Goal: Check status: Check status

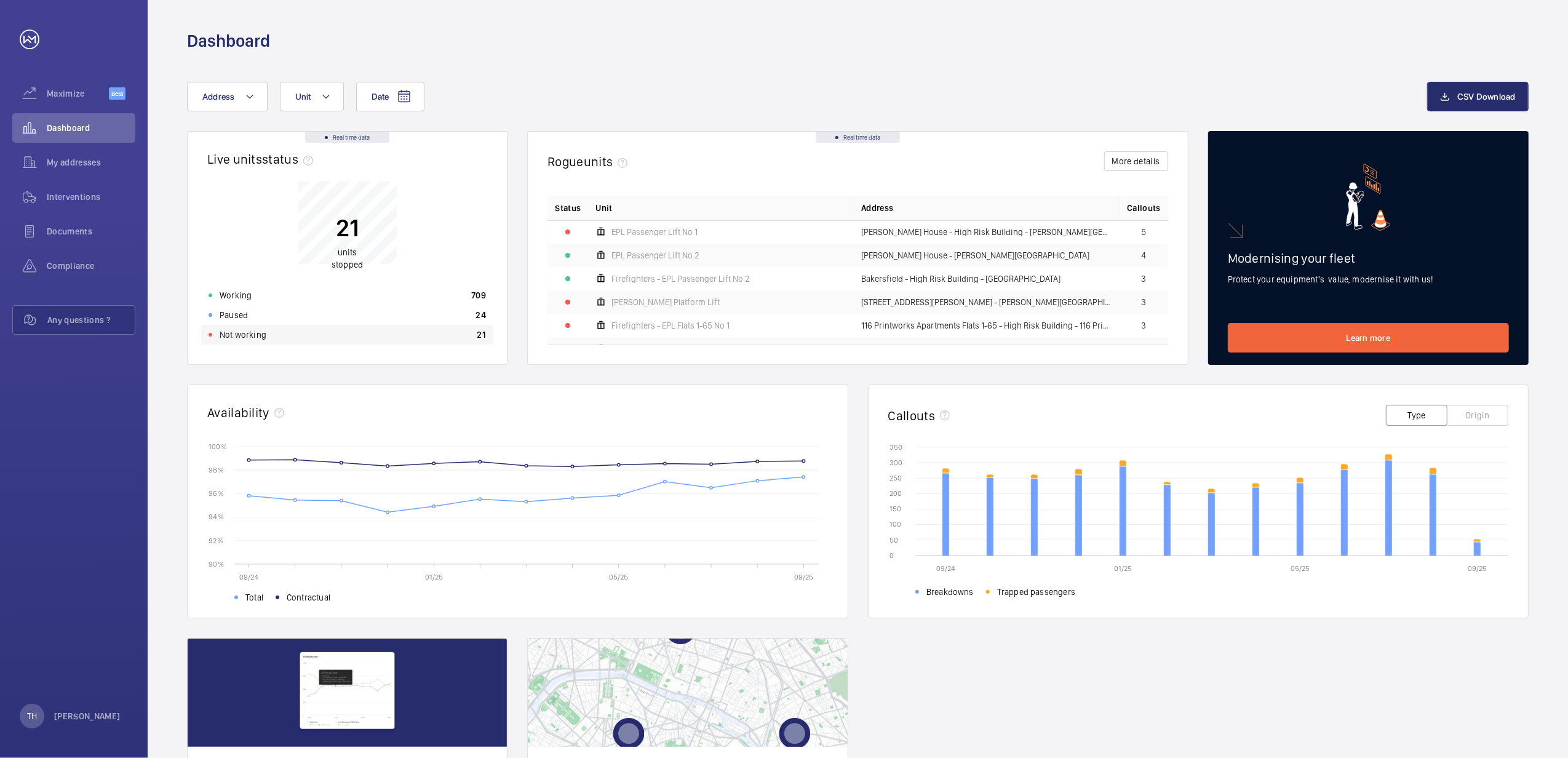
click at [252, 335] on p "Not working" at bounding box center [243, 335] width 46 height 13
